Goal: Information Seeking & Learning: Learn about a topic

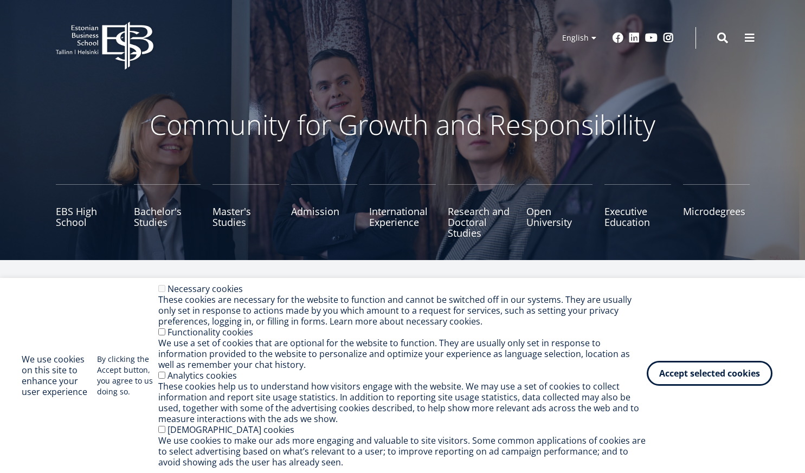
click at [701, 384] on button "Accept selected cookies" at bounding box center [710, 373] width 126 height 25
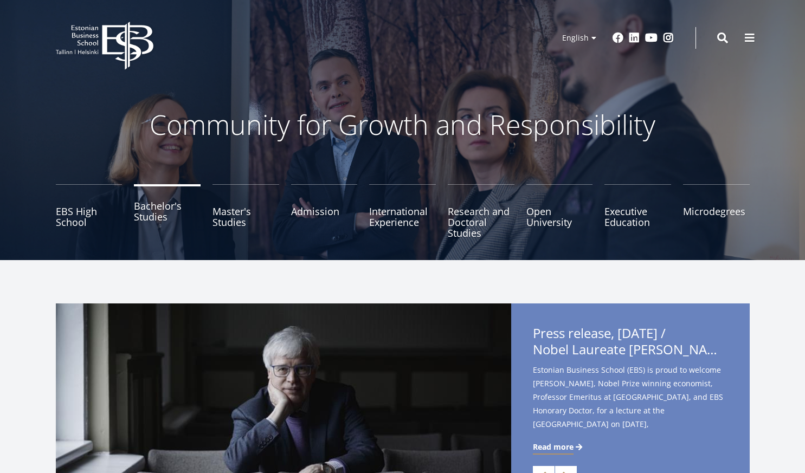
click at [156, 214] on link "Bachelor's Studies" at bounding box center [167, 211] width 67 height 54
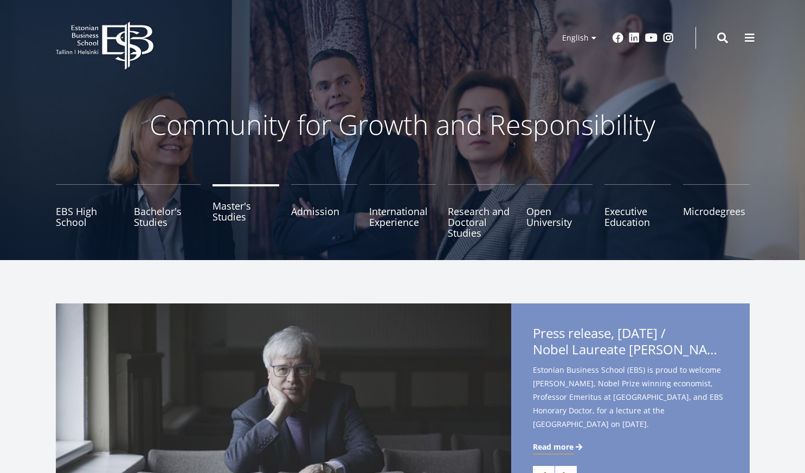
drag, startPoint x: 0, startPoint y: 0, endPoint x: 268, endPoint y: 188, distance: 327.3
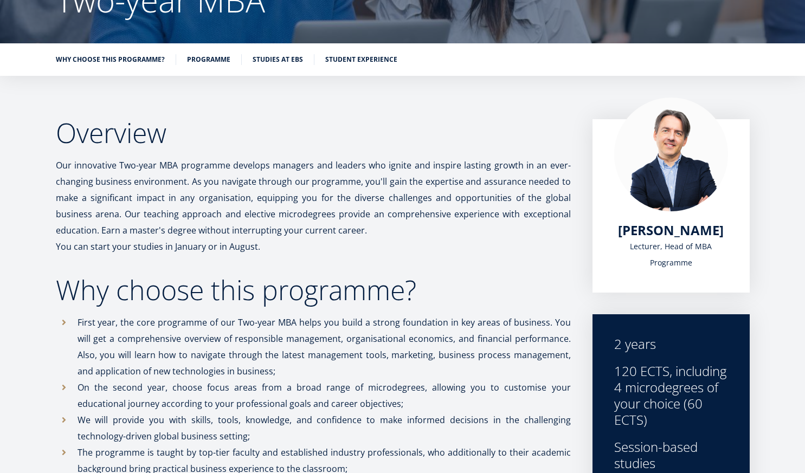
scroll to position [76, 0]
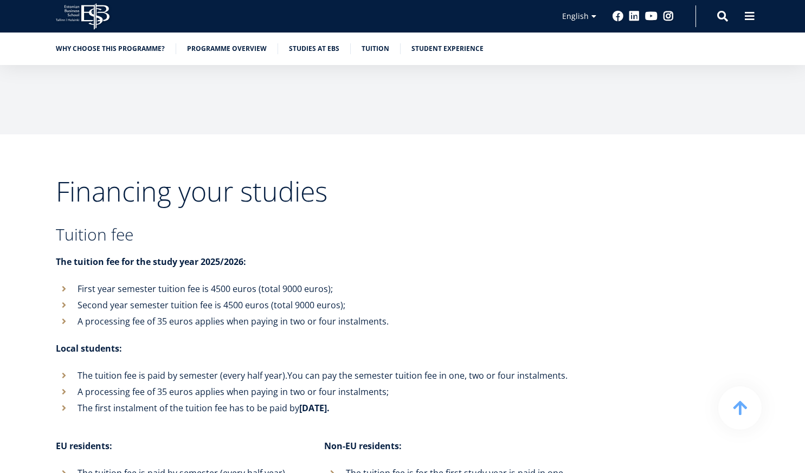
scroll to position [3469, 0]
